Goal: Task Accomplishment & Management: Use online tool/utility

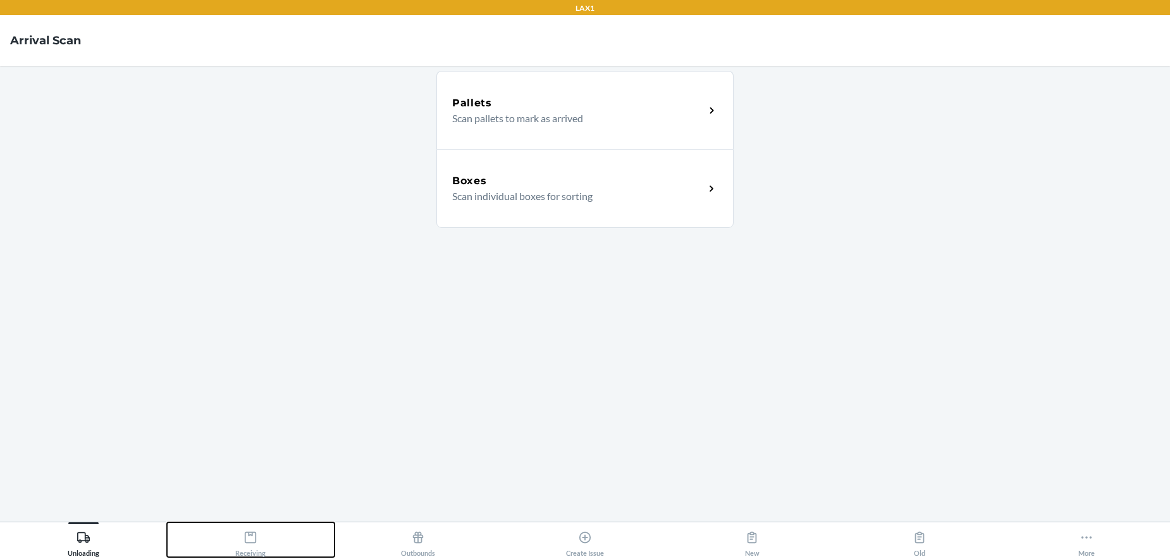
click at [248, 539] on icon at bounding box center [251, 537] width 14 height 14
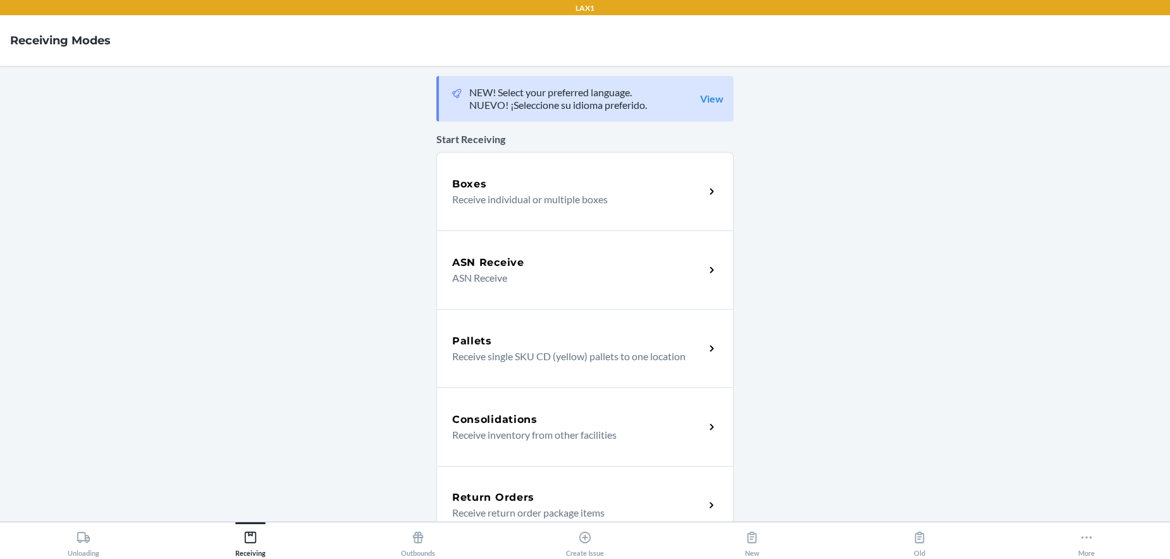
click at [521, 195] on p "Receive individual or multiple boxes" at bounding box center [573, 199] width 242 height 15
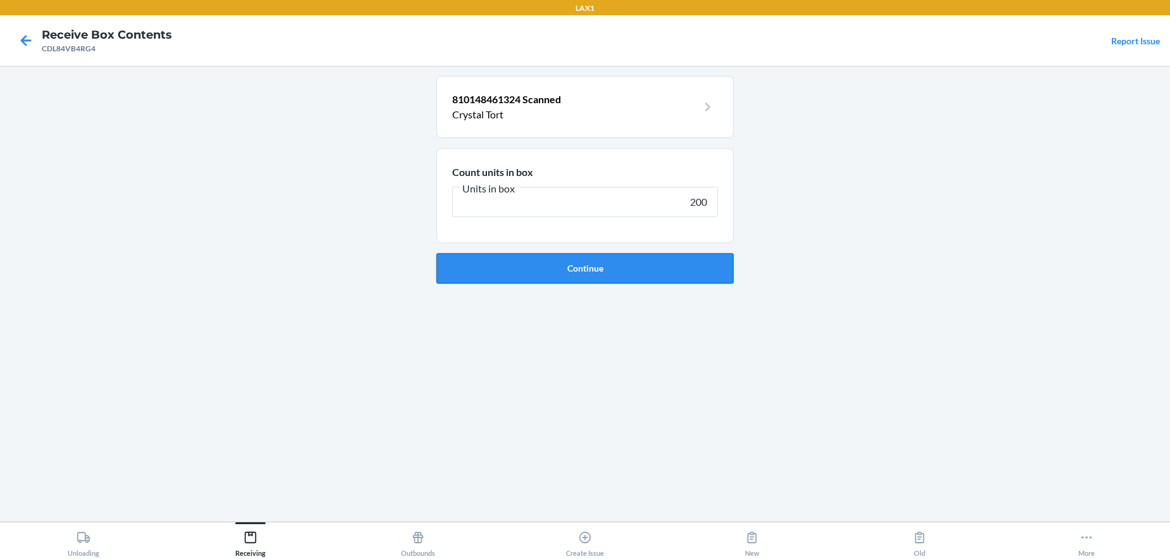
type input "200"
click at [622, 271] on button "Continue" at bounding box center [584, 268] width 297 height 30
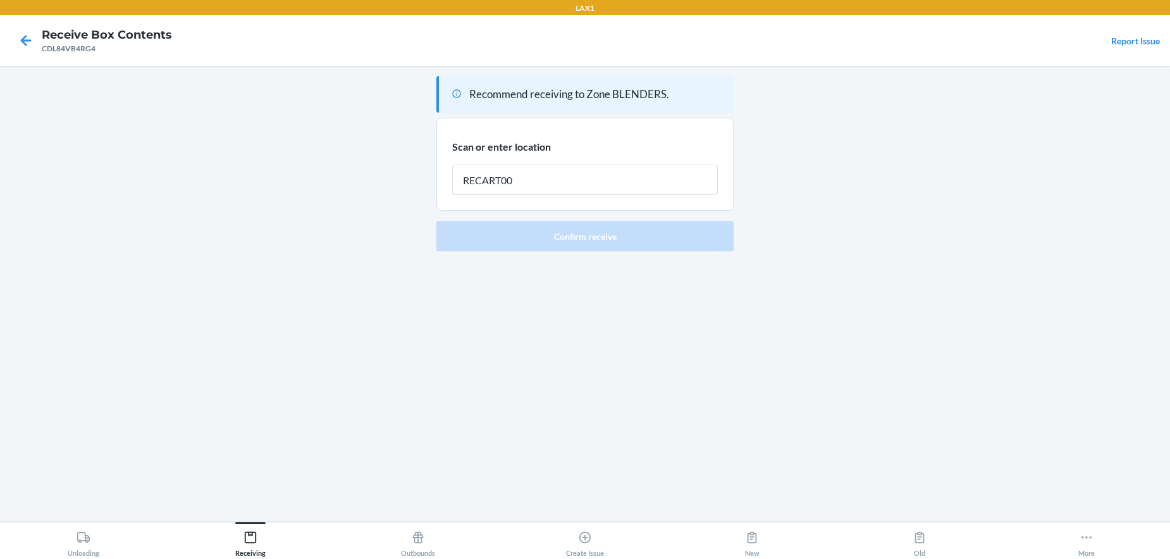
type input "RECART001"
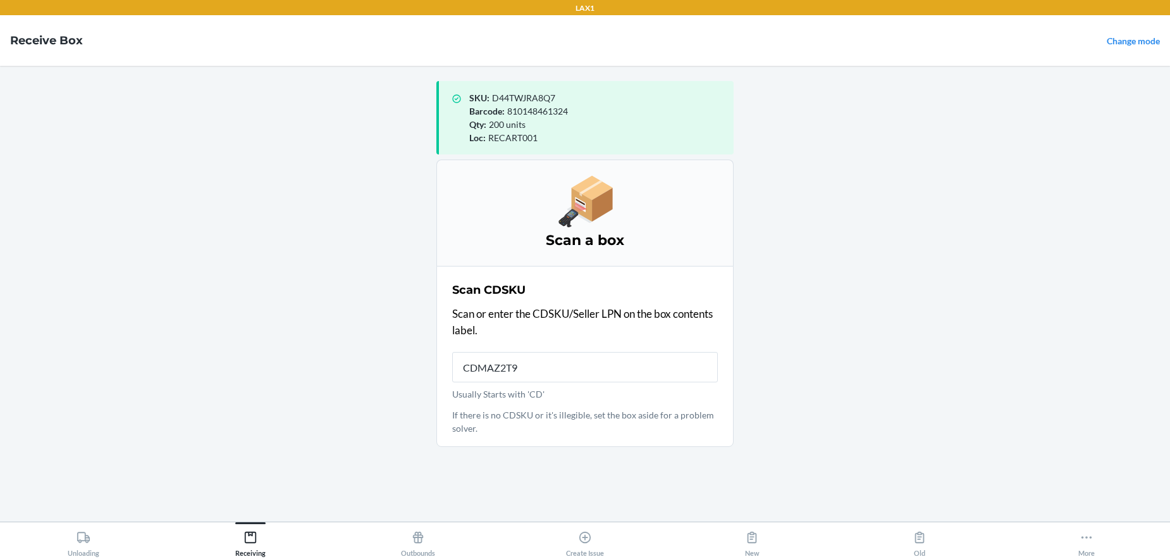
type input "CDMAZ2T9B"
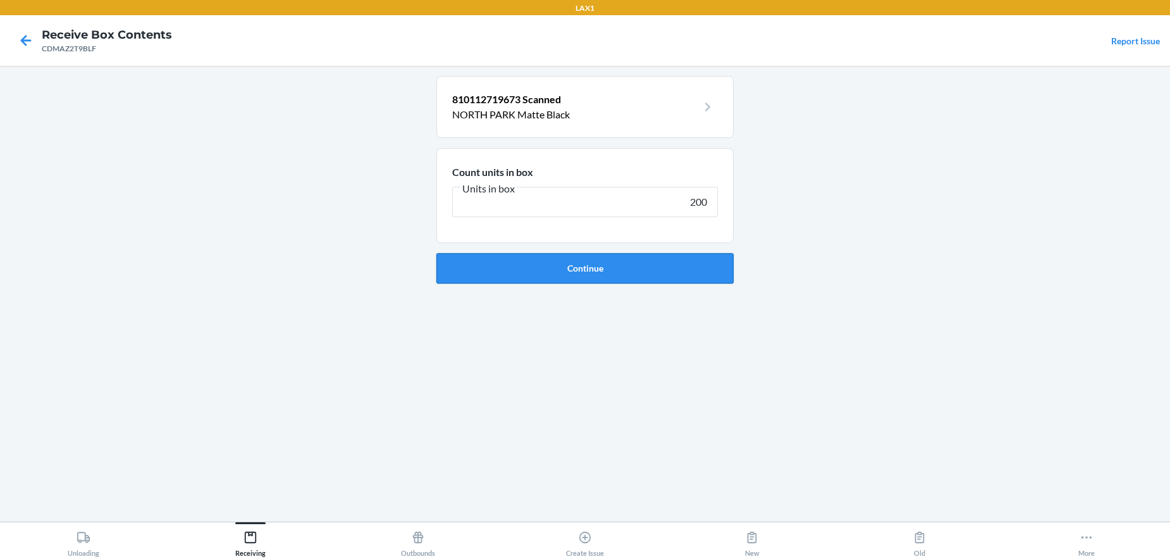
type input "200"
click at [614, 269] on button "Continue" at bounding box center [584, 268] width 297 height 30
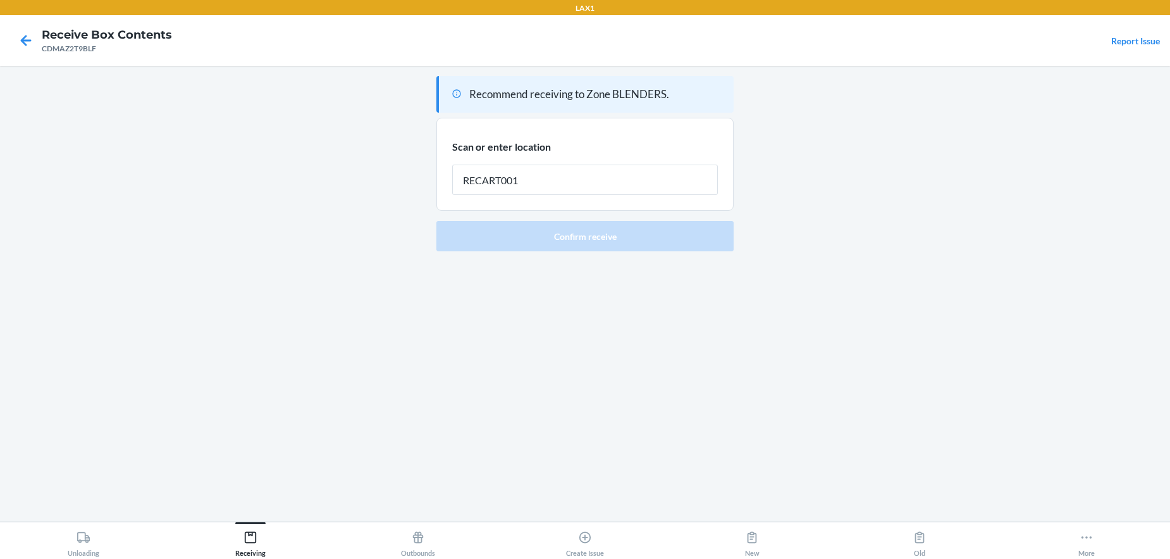
type input "RECART001"
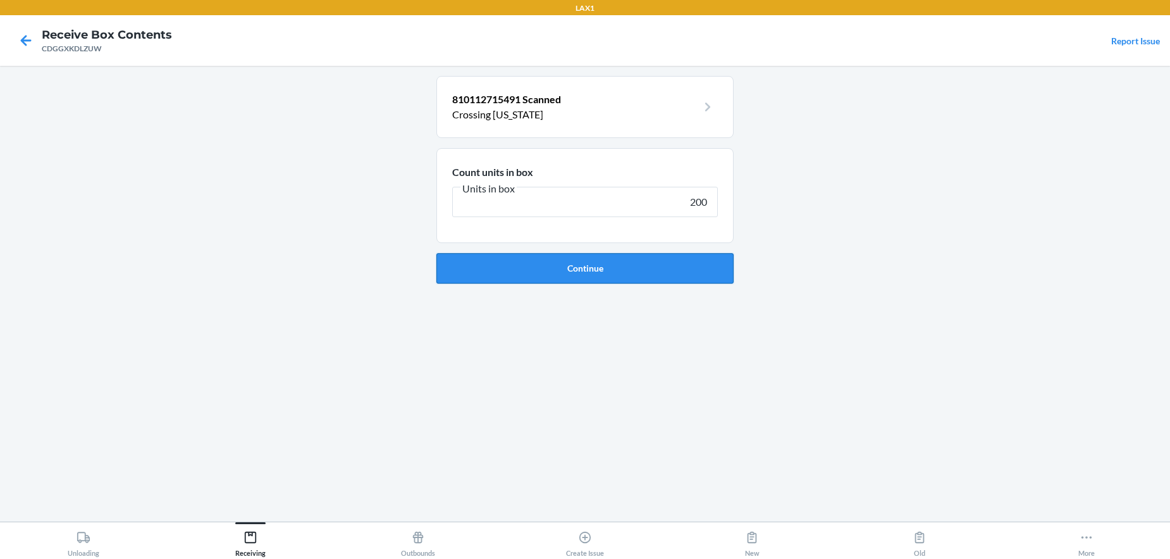
type input "200"
click at [620, 275] on button "Continue" at bounding box center [584, 268] width 297 height 30
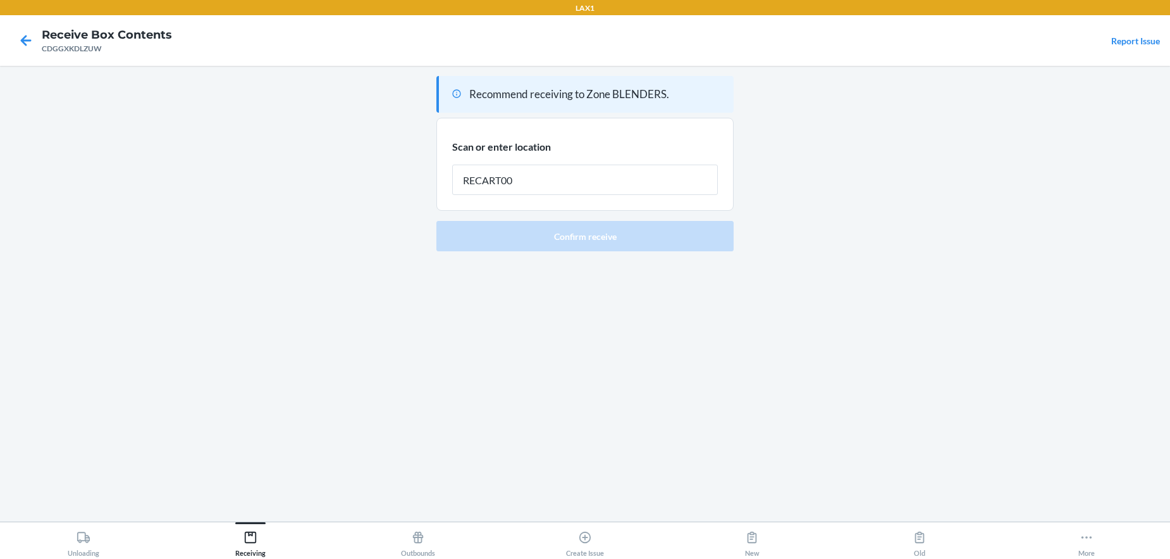
type input "RECART001"
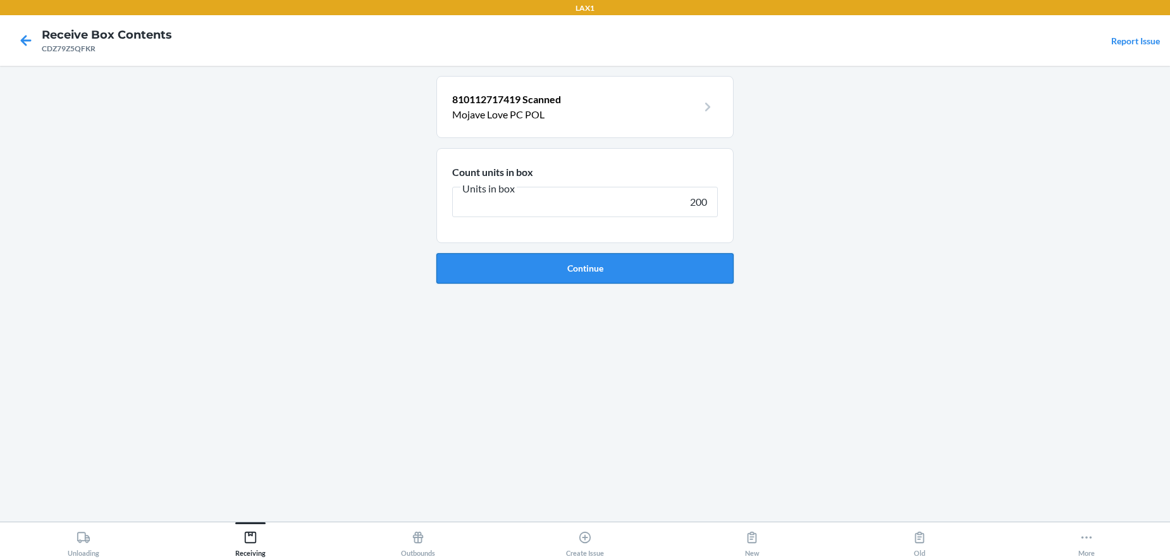
type input "200"
click at [609, 269] on button "Continue" at bounding box center [584, 268] width 297 height 30
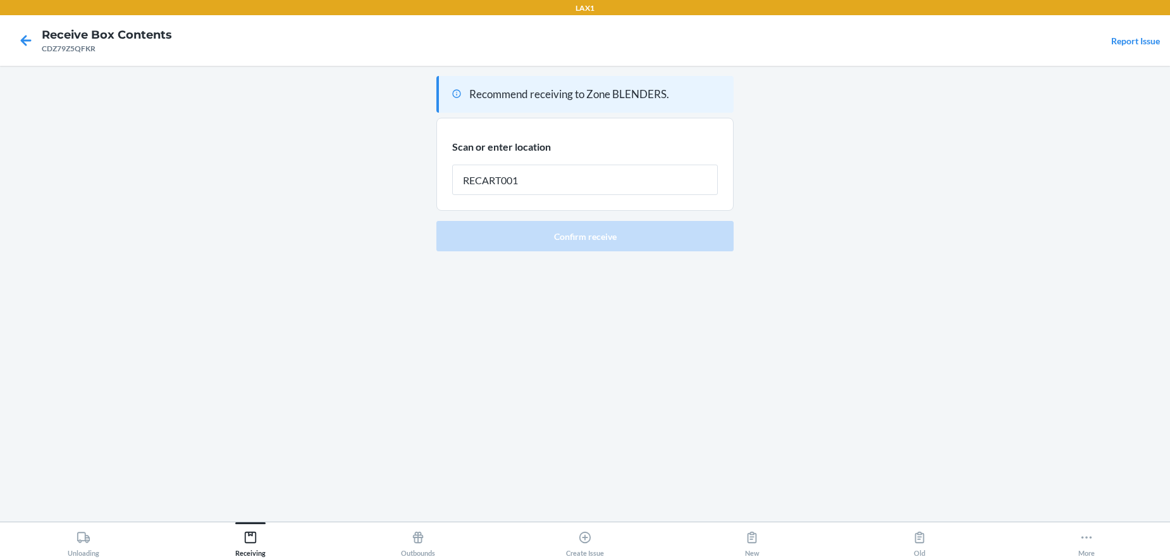
type input "RECART001"
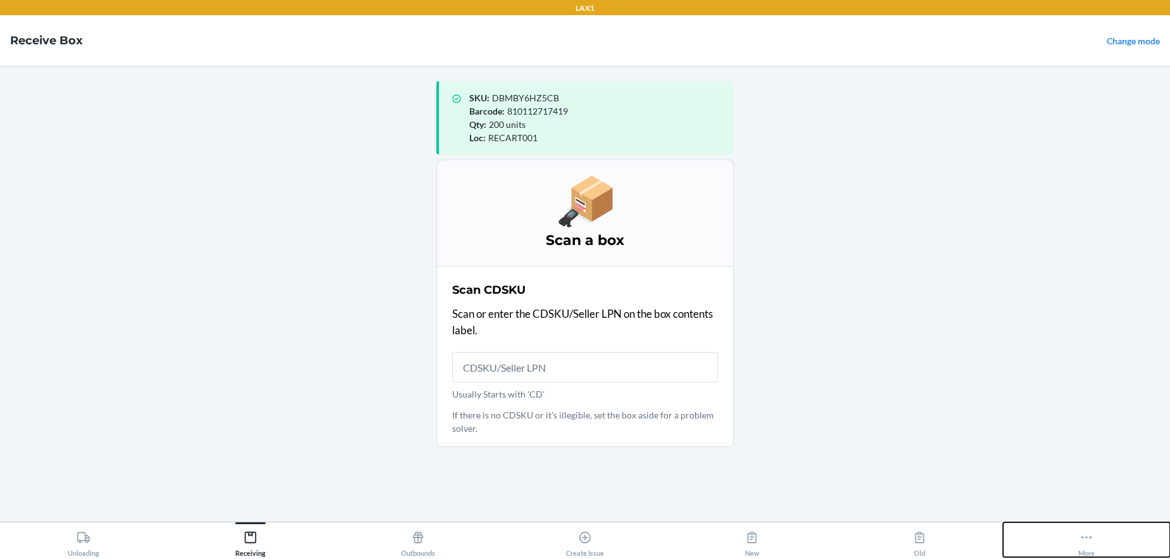
click at [1087, 537] on icon at bounding box center [1087, 537] width 11 height 3
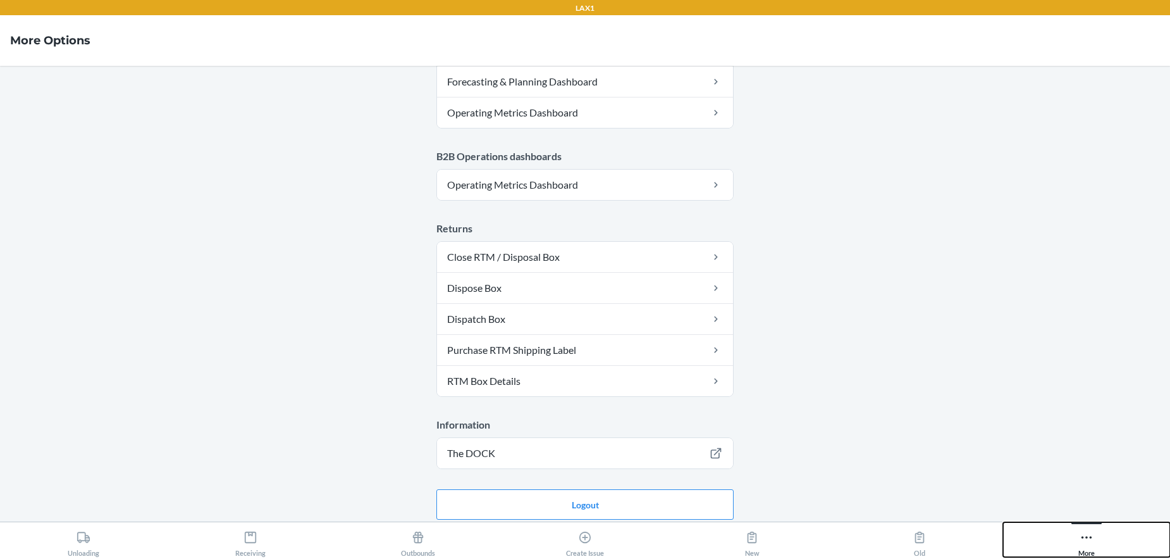
scroll to position [657, 0]
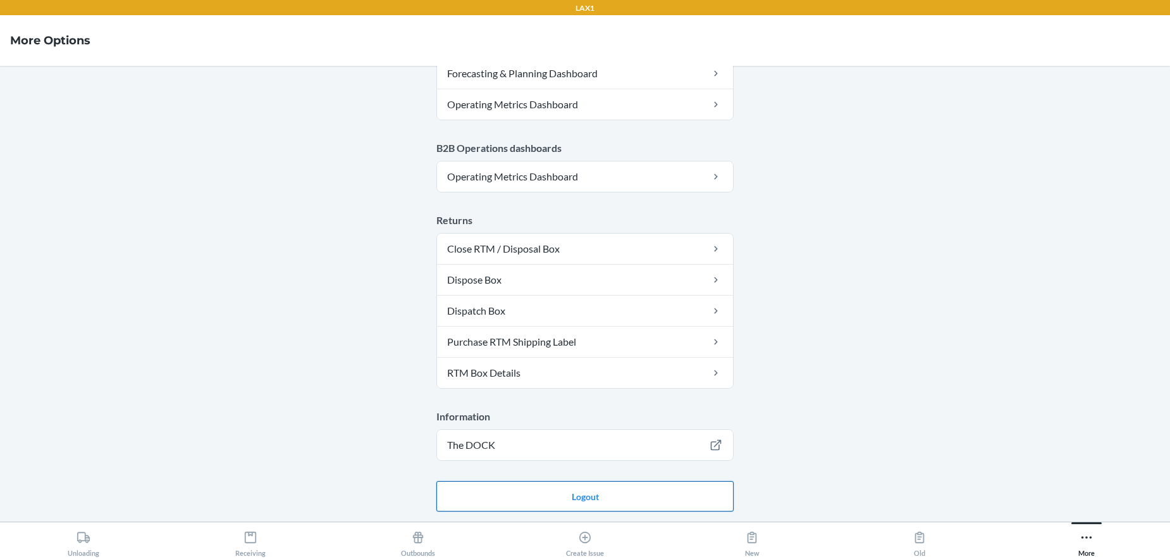
click at [609, 500] on button "Logout" at bounding box center [584, 496] width 297 height 30
